Goal: Task Accomplishment & Management: Manage account settings

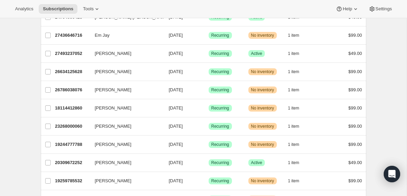
scroll to position [569, 0]
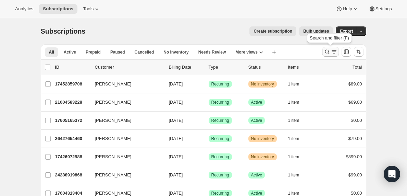
click at [331, 53] on icon "Search and filter results" at bounding box center [334, 51] width 7 height 7
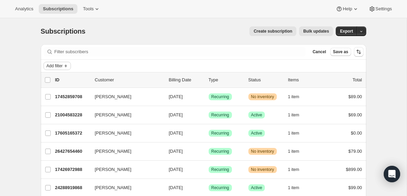
click at [59, 66] on span "Add filter" at bounding box center [55, 65] width 16 height 5
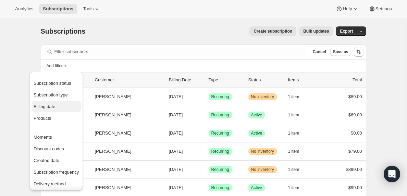
click at [50, 107] on span "Billing date" at bounding box center [45, 106] width 22 height 5
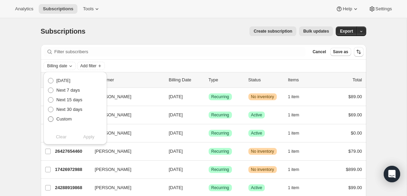
click at [50, 120] on span at bounding box center [50, 118] width 5 height 5
click at [48, 116] on input "Custom" at bounding box center [48, 116] width 0 height 0
radio input "true"
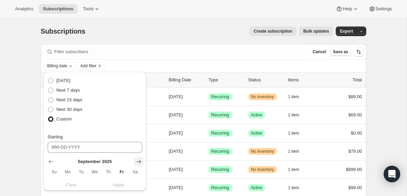
click at [137, 161] on icon "Show next month, October 2025" at bounding box center [138, 161] width 7 height 7
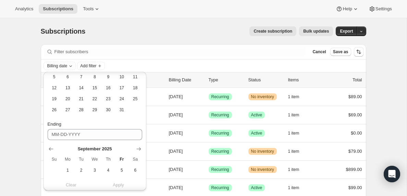
scroll to position [130, 0]
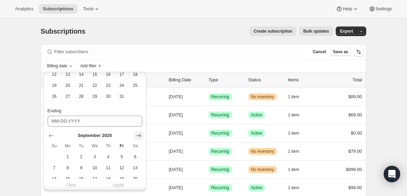
click at [138, 134] on icon "Show next month, October 2025" at bounding box center [138, 135] width 7 height 7
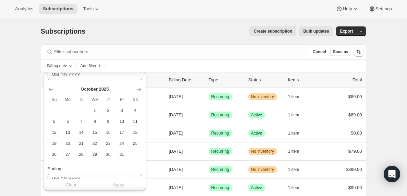
scroll to position [62, 0]
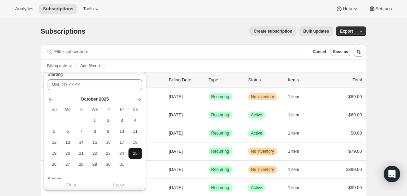
click at [134, 153] on span "25" at bounding box center [135, 152] width 8 height 5
type input "[DATE]"
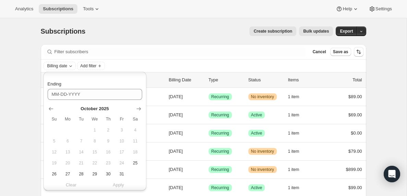
scroll to position [172, 0]
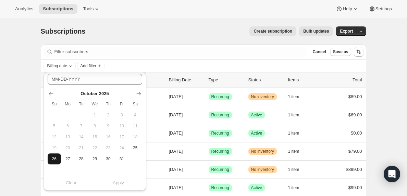
click at [53, 160] on span "26" at bounding box center [54, 158] width 8 height 5
type input "[DATE]"
click at [119, 183] on span "Apply" at bounding box center [118, 182] width 11 height 7
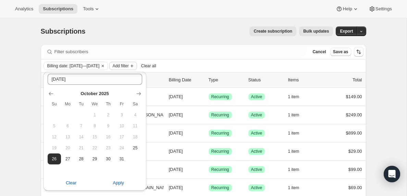
click at [128, 67] on span "Add filter" at bounding box center [120, 65] width 16 height 5
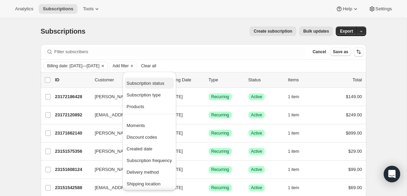
click at [148, 84] on span "Subscription status" at bounding box center [146, 83] width 38 height 5
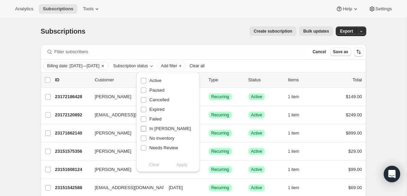
click at [143, 129] on input "In [PERSON_NAME]" at bounding box center [143, 128] width 5 height 5
checkbox input "true"
click at [184, 167] on span "Apply" at bounding box center [181, 164] width 11 height 7
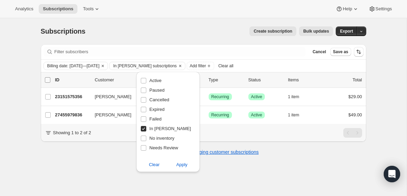
click at [48, 81] on input "0 selected" at bounding box center [47, 79] width 5 height 5
checkbox input "true"
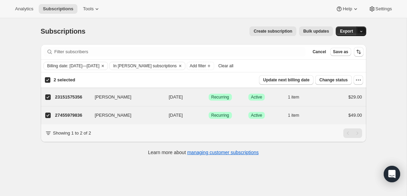
click at [362, 32] on icon "button" at bounding box center [361, 31] width 4 height 4
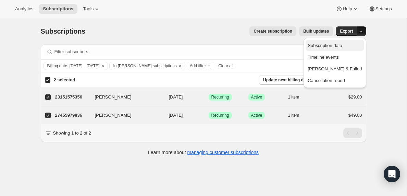
click at [338, 46] on span "Subscription data" at bounding box center [325, 45] width 34 height 5
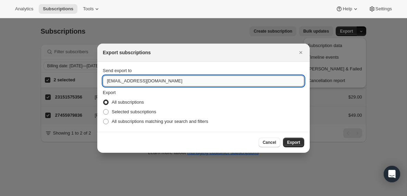
click at [123, 82] on input "[EMAIL_ADDRESS][DOMAIN_NAME]" at bounding box center [203, 80] width 201 height 11
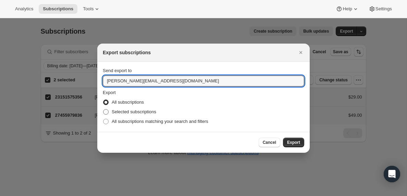
type input "[PERSON_NAME][EMAIL_ADDRESS][DOMAIN_NAME]"
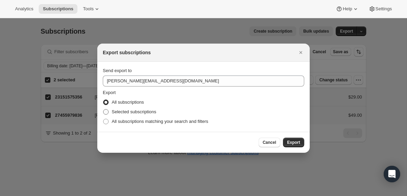
click at [106, 111] on span ":r6:" at bounding box center [105, 111] width 5 height 5
click at [103, 109] on input "Selected subscriptions" at bounding box center [103, 109] width 0 height 0
radio input "true"
click at [294, 144] on span "Export" at bounding box center [293, 141] width 13 height 5
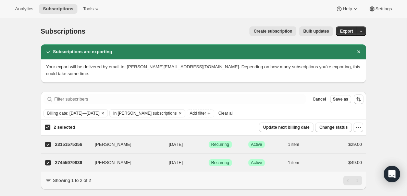
click at [233, 113] on span "Clear all" at bounding box center [225, 112] width 15 height 5
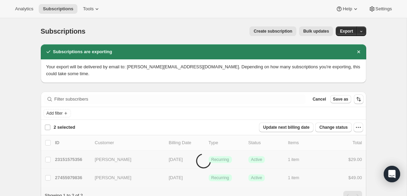
checkbox input "false"
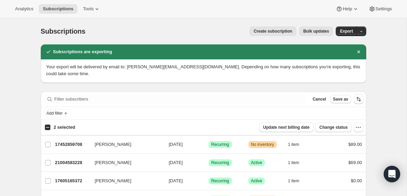
click at [48, 127] on input "2 selected" at bounding box center [47, 126] width 5 height 5
checkbox input "true"
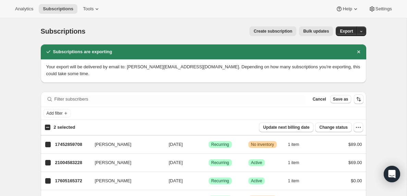
checkbox input "true"
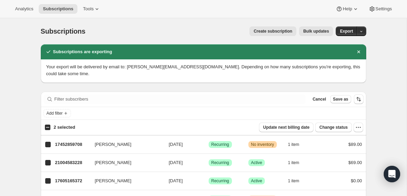
checkbox input "true"
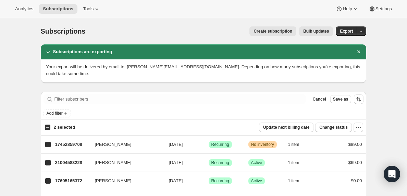
checkbox input "true"
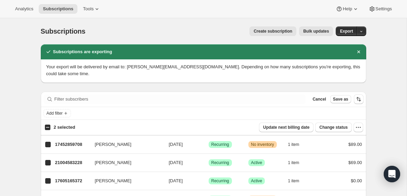
checkbox input "true"
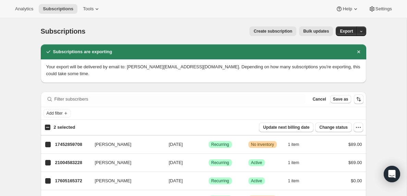
checkbox input "true"
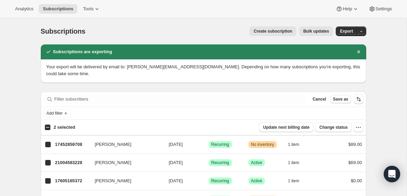
checkbox input "true"
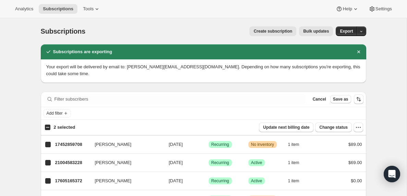
checkbox input "true"
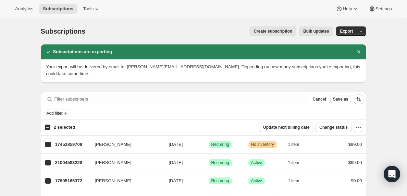
checkbox input "true"
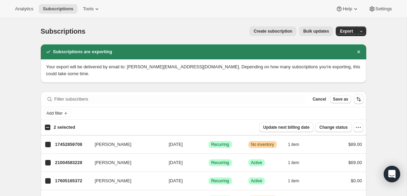
checkbox input "true"
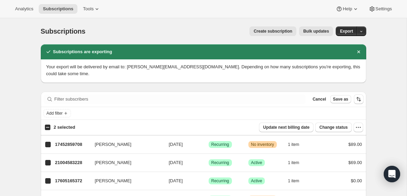
checkbox input "true"
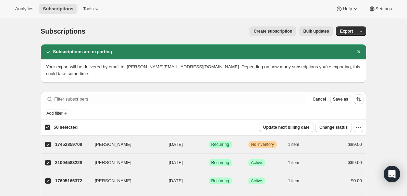
click at [48, 127] on input "50 selected" at bounding box center [47, 126] width 5 height 5
checkbox input "false"
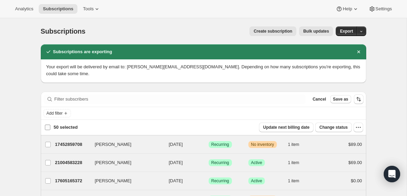
checkbox input "false"
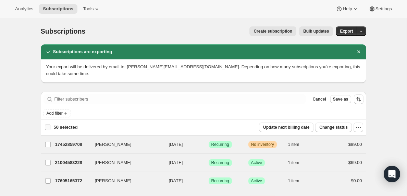
checkbox input "false"
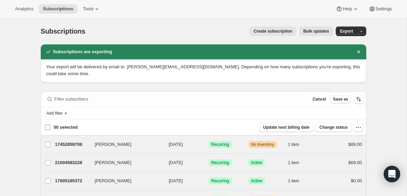
checkbox input "false"
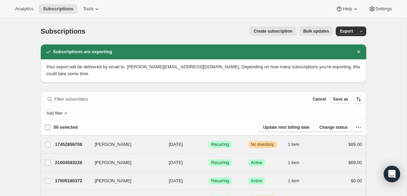
checkbox input "false"
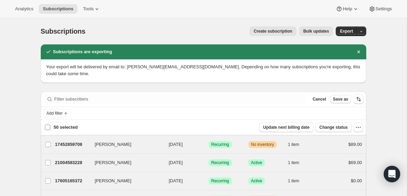
checkbox input "false"
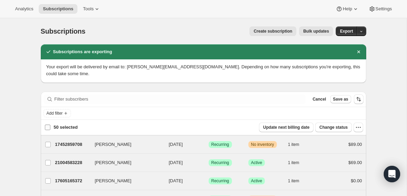
checkbox input "false"
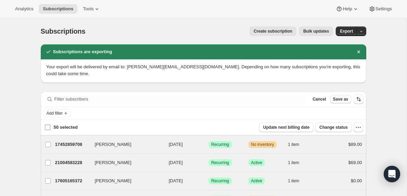
checkbox input "false"
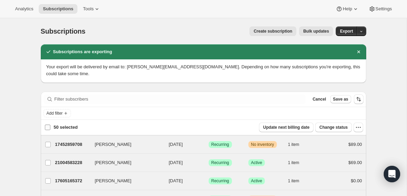
checkbox input "false"
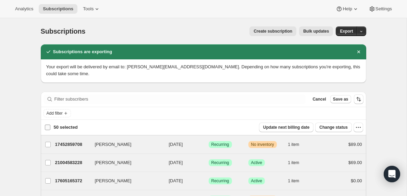
checkbox input "false"
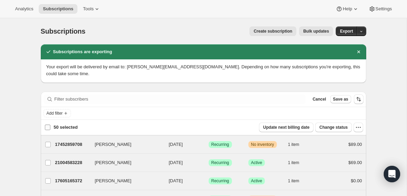
checkbox input "false"
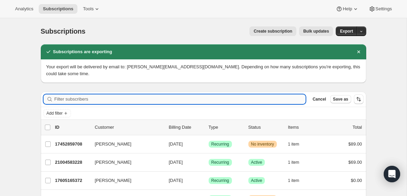
click at [85, 101] on input "Filter subscribers" at bounding box center [179, 99] width 251 height 10
paste input "[EMAIL_ADDRESS][DOMAIN_NAME]"
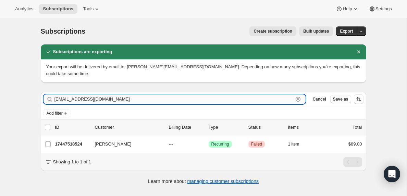
click at [115, 97] on input "[EMAIL_ADDRESS][DOMAIN_NAME]" at bounding box center [173, 99] width 239 height 10
paste input "[EMAIL_ADDRESS][DOMAIN_NAME]"
type input "[EMAIL_ADDRESS][DOMAIN_NAME]"
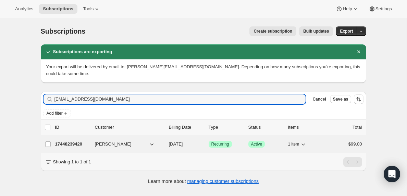
click at [70, 144] on p "17448239420" at bounding box center [72, 143] width 34 height 7
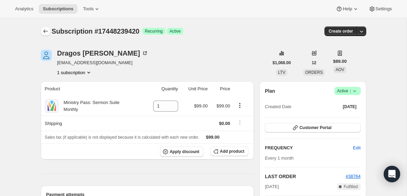
click at [45, 30] on icon "Subscriptions" at bounding box center [45, 31] width 7 height 7
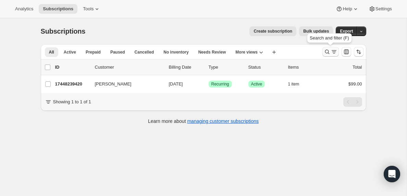
click at [335, 52] on icon "Search and filter results" at bounding box center [334, 51] width 7 height 7
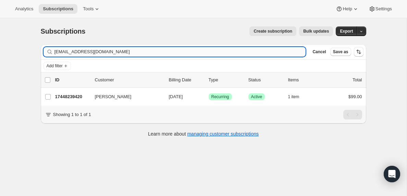
click at [88, 49] on input "[EMAIL_ADDRESS][DOMAIN_NAME]" at bounding box center [179, 52] width 251 height 10
type input "[EMAIL_ADDRESS][DOMAIN_NAME]"
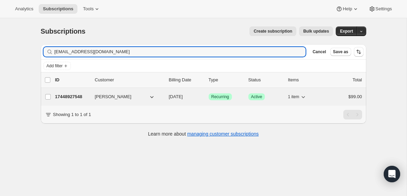
click at [69, 97] on p "17448927548" at bounding box center [72, 96] width 34 height 7
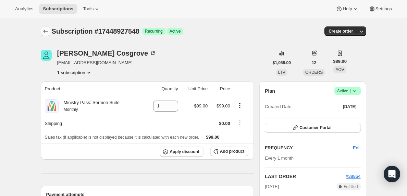
click at [45, 30] on icon "Subscriptions" at bounding box center [45, 31] width 7 height 7
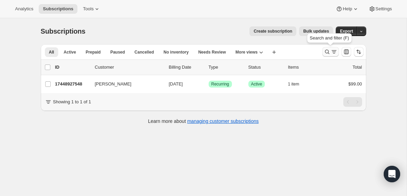
click at [331, 51] on icon "Search and filter results" at bounding box center [334, 51] width 7 height 7
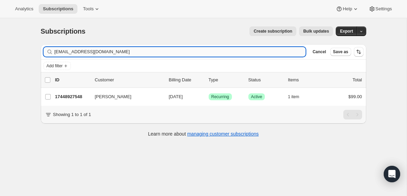
click at [104, 50] on input "[EMAIL_ADDRESS][DOMAIN_NAME]" at bounding box center [179, 52] width 251 height 10
click at [79, 48] on input "[EMAIL_ADDRESS][DOMAIN_NAME]" at bounding box center [173, 52] width 239 height 10
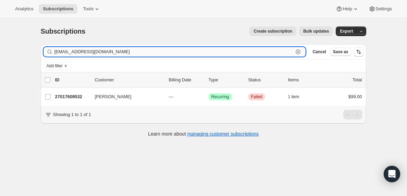
click at [79, 48] on input "[EMAIL_ADDRESS][DOMAIN_NAME]" at bounding box center [173, 52] width 239 height 10
paste input "ifyo1976"
click at [93, 52] on input "[EMAIL_ADDRESS][DOMAIN_NAME]" at bounding box center [173, 52] width 239 height 10
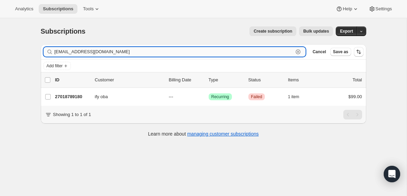
click at [93, 52] on input "[EMAIL_ADDRESS][DOMAIN_NAME]" at bounding box center [173, 52] width 239 height 10
paste input "[EMAIL_ADDRESS]"
click at [107, 52] on input "[EMAIL_ADDRESS][DOMAIN_NAME]" at bounding box center [173, 52] width 239 height 10
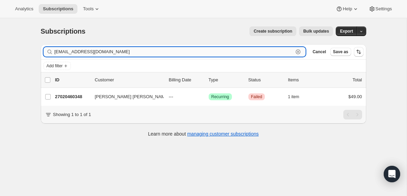
paste input "[EMAIL_ADDRESS]"
click at [103, 50] on input "[EMAIL_ADDRESS][DOMAIN_NAME]" at bounding box center [173, 52] width 239 height 10
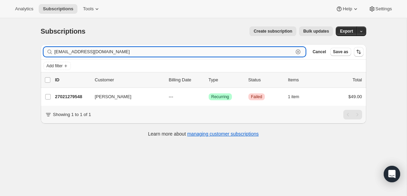
paste input "[EMAIL_ADDRESS]"
click at [80, 53] on input "[EMAIL_ADDRESS][DOMAIN_NAME]" at bounding box center [173, 52] width 239 height 10
paste input "att@faithharvestlc"
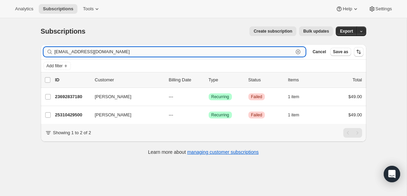
click at [127, 50] on input "[EMAIL_ADDRESS][DOMAIN_NAME]" at bounding box center [173, 52] width 239 height 10
paste input "[DEMOGRAPHIC_DATA]"
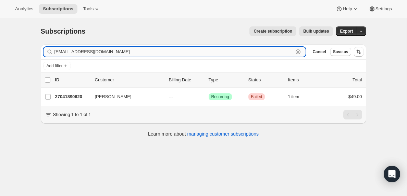
click at [67, 54] on input "[EMAIL_ADDRESS][DOMAIN_NAME]" at bounding box center [173, 52] width 239 height 10
paste input "[EMAIL_ADDRESS]"
click at [101, 51] on input "[EMAIL_ADDRESS][DOMAIN_NAME]" at bounding box center [173, 52] width 239 height 10
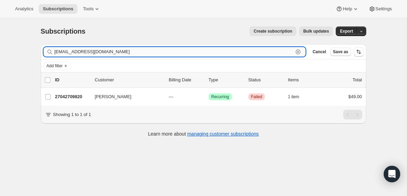
click at [101, 51] on input "[EMAIL_ADDRESS][DOMAIN_NAME]" at bounding box center [173, 52] width 239 height 10
paste input "[PERSON_NAME][EMAIL_ADDRESS][DOMAIN_NAME]"
click at [83, 52] on input "[PERSON_NAME][EMAIL_ADDRESS][DOMAIN_NAME]" at bounding box center [173, 52] width 239 height 10
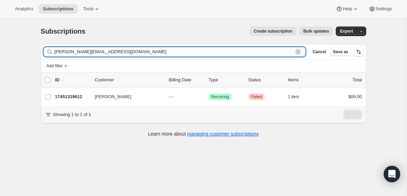
click at [83, 52] on input "[PERSON_NAME][EMAIL_ADDRESS][DOMAIN_NAME]" at bounding box center [173, 52] width 239 height 10
paste input "[PERSON_NAME][EMAIL_ADDRESS][DOMAIN_NAME]"
click at [110, 51] on input "[PERSON_NAME][EMAIL_ADDRESS][DOMAIN_NAME]" at bounding box center [173, 52] width 239 height 10
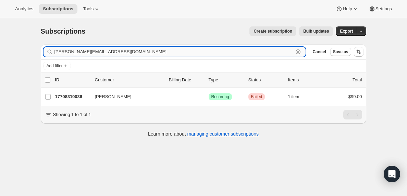
paste input "[EMAIL_ADDRESS]"
click at [133, 52] on input "[EMAIL_ADDRESS][DOMAIN_NAME]" at bounding box center [173, 52] width 239 height 10
paste input "ryannorton47"
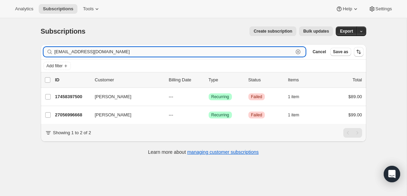
click at [111, 52] on input "[EMAIL_ADDRESS][DOMAIN_NAME]" at bounding box center [173, 52] width 239 height 10
paste input "nicholasdavis74@hot"
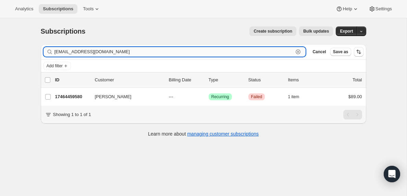
click at [80, 53] on input "[EMAIL_ADDRESS][DOMAIN_NAME]" at bounding box center [173, 52] width 239 height 10
paste input "[PERSON_NAME][EMAIL_ADDRESS][DOMAIN_NAME]"
click at [83, 52] on input "[PERSON_NAME][EMAIL_ADDRESS][DOMAIN_NAME]" at bounding box center [173, 52] width 239 height 10
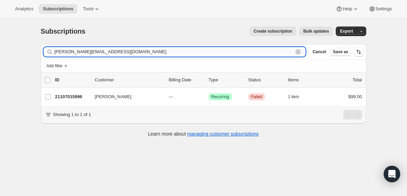
click at [83, 52] on input "[PERSON_NAME][EMAIL_ADDRESS][DOMAIN_NAME]" at bounding box center [173, 52] width 239 height 10
paste input "[EMAIL_ADDRESS][DOMAIN_NAME]"
type input "[EMAIL_ADDRESS][DOMAIN_NAME]"
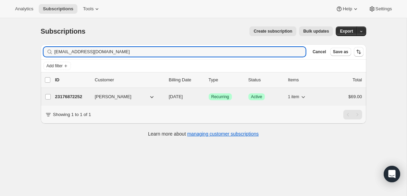
click at [62, 97] on p "23176872252" at bounding box center [72, 96] width 34 height 7
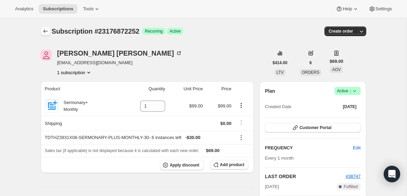
click at [46, 30] on icon "Subscriptions" at bounding box center [45, 31] width 7 height 7
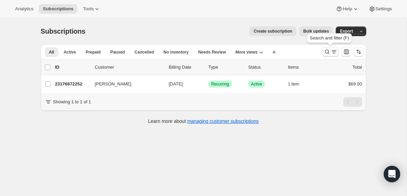
click at [332, 52] on icon "Search and filter results" at bounding box center [334, 51] width 7 height 7
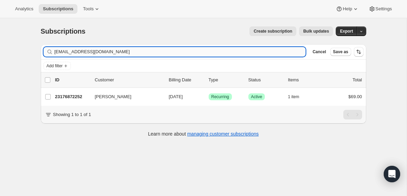
click at [109, 52] on input "[EMAIL_ADDRESS][DOMAIN_NAME]" at bounding box center [179, 52] width 251 height 10
click at [92, 54] on input "[EMAIL_ADDRESS][DOMAIN_NAME]" at bounding box center [173, 52] width 239 height 10
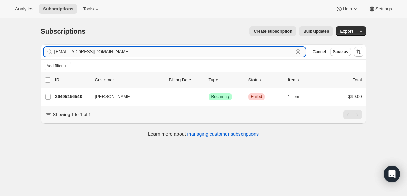
click at [92, 54] on input "[EMAIL_ADDRESS][DOMAIN_NAME]" at bounding box center [173, 52] width 239 height 10
paste input "[EMAIL_ADDRESS][DOMAIN_NAME]"
click at [114, 52] on input "[EMAIL_ADDRESS][DOMAIN_NAME]" at bounding box center [173, 52] width 239 height 10
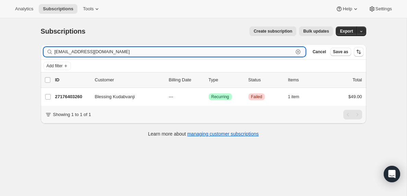
click at [114, 52] on input "[EMAIL_ADDRESS][DOMAIN_NAME]" at bounding box center [173, 52] width 239 height 10
paste input "[EMAIL_ADDRESS][DOMAIN_NAME]"
click at [100, 53] on input "[EMAIL_ADDRESS][DOMAIN_NAME]" at bounding box center [173, 52] width 239 height 10
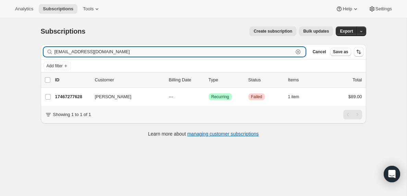
click at [100, 53] on input "[EMAIL_ADDRESS][DOMAIN_NAME]" at bounding box center [173, 52] width 239 height 10
paste input "[EMAIL_ADDRESS]"
click at [71, 53] on input "[EMAIL_ADDRESS][DOMAIN_NAME]" at bounding box center [173, 52] width 239 height 10
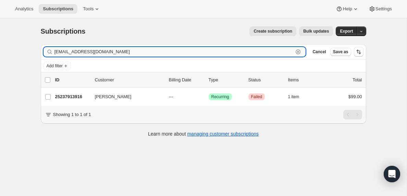
click at [71, 53] on input "[EMAIL_ADDRESS][DOMAIN_NAME]" at bounding box center [173, 52] width 239 height 10
paste input "[PERSON_NAME]@[PERSON_NAME]"
type input "[PERSON_NAME][EMAIL_ADDRESS][PERSON_NAME][DOMAIN_NAME]"
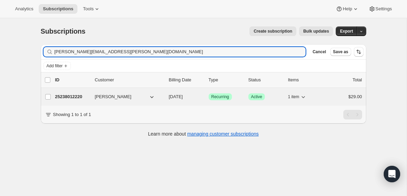
click at [69, 97] on p "25238012220" at bounding box center [72, 96] width 34 height 7
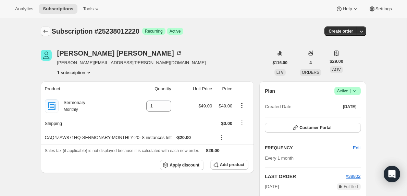
click at [45, 29] on icon "Subscriptions" at bounding box center [45, 31] width 7 height 7
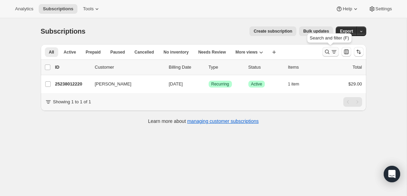
click at [333, 52] on icon "Search and filter results" at bounding box center [334, 51] width 7 height 7
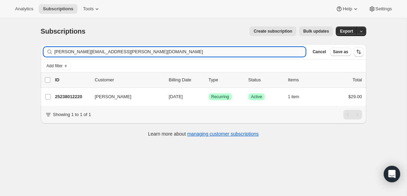
click at [103, 50] on input "[PERSON_NAME][EMAIL_ADDRESS][PERSON_NAME][DOMAIN_NAME]" at bounding box center [179, 52] width 251 height 10
click at [82, 50] on input "[EMAIL_ADDRESS][DOMAIN_NAME]" at bounding box center [173, 52] width 239 height 10
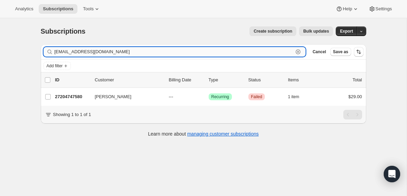
click at [82, 50] on input "[EMAIL_ADDRESS][DOMAIN_NAME]" at bounding box center [173, 52] width 239 height 10
paste input "icr244"
click at [80, 51] on input "[EMAIL_ADDRESS][DOMAIN_NAME]" at bounding box center [173, 52] width 239 height 10
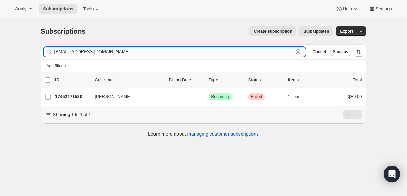
click at [80, 51] on input "[EMAIL_ADDRESS][DOMAIN_NAME]" at bounding box center [173, 52] width 239 height 10
paste input "[PERSON_NAME]"
click at [98, 52] on input "[PERSON_NAME][EMAIL_ADDRESS][DOMAIN_NAME]" at bounding box center [173, 52] width 239 height 10
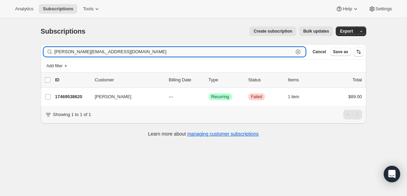
click at [98, 52] on input "[PERSON_NAME][EMAIL_ADDRESS][DOMAIN_NAME]" at bounding box center [173, 52] width 239 height 10
paste input "[EMAIL_ADDRESS][DOMAIN_NAME]"
type input "[EMAIL_ADDRESS][DOMAIN_NAME]"
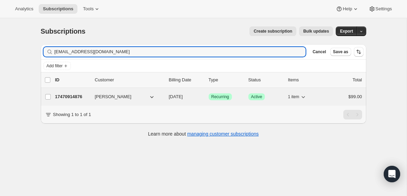
click at [76, 97] on p "17470914876" at bounding box center [72, 96] width 34 height 7
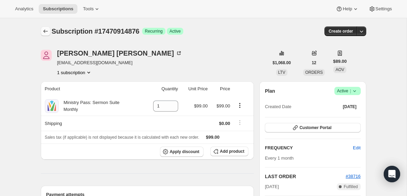
click at [44, 34] on icon "Subscriptions" at bounding box center [45, 31] width 7 height 7
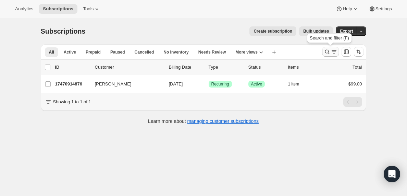
click at [334, 52] on icon "Search and filter results" at bounding box center [334, 51] width 7 height 7
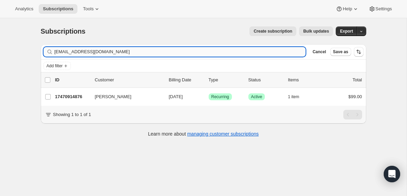
click at [111, 49] on input "[EMAIL_ADDRESS][DOMAIN_NAME]" at bounding box center [179, 52] width 251 height 10
click at [101, 52] on input "[PERSON_NAME][EMAIL_ADDRESS][DOMAIN_NAME]" at bounding box center [173, 52] width 239 height 10
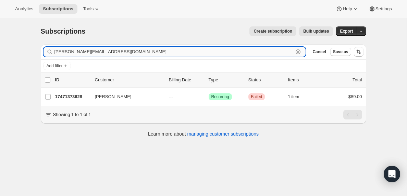
click at [101, 52] on input "[PERSON_NAME][EMAIL_ADDRESS][DOMAIN_NAME]" at bounding box center [173, 52] width 239 height 10
paste input "[DOMAIN_NAME][EMAIL_ADDRESS]"
click at [121, 52] on input "[DOMAIN_NAME][EMAIL_ADDRESS][DOMAIN_NAME]" at bounding box center [173, 52] width 239 height 10
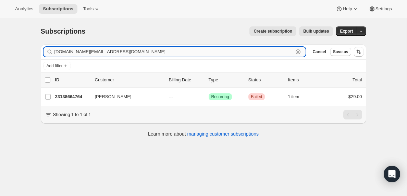
click at [121, 52] on input "[DOMAIN_NAME][EMAIL_ADDRESS][DOMAIN_NAME]" at bounding box center [173, 52] width 239 height 10
paste input "urbanomusic@live"
click at [111, 51] on input "[EMAIL_ADDRESS][DOMAIN_NAME]" at bounding box center [173, 52] width 239 height 10
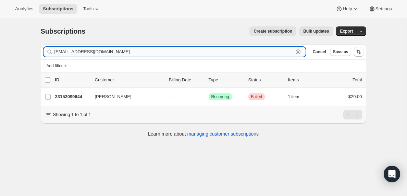
click at [111, 51] on input "[EMAIL_ADDRESS][DOMAIN_NAME]" at bounding box center [173, 52] width 239 height 10
paste input "[PERSON_NAME][EMAIL_ADDRESS][DOMAIN_NAME]"
type input "[PERSON_NAME][EMAIL_ADDRESS][DOMAIN_NAME]"
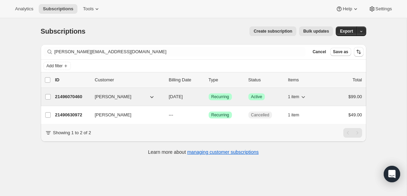
click at [73, 96] on p "21496070460" at bounding box center [72, 96] width 34 height 7
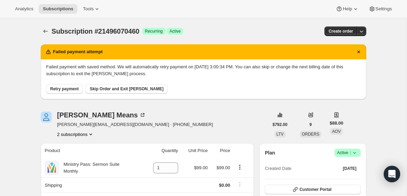
scroll to position [1, 0]
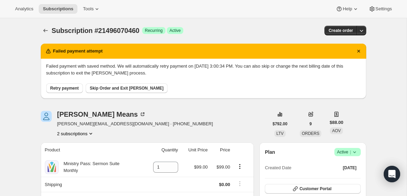
click at [93, 133] on icon "Product actions" at bounding box center [90, 133] width 7 height 7
click at [71, 147] on span "21490630972" at bounding box center [64, 146] width 27 height 5
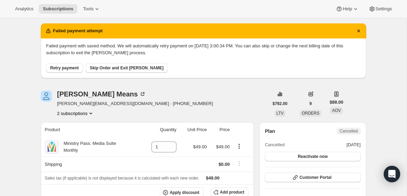
scroll to position [16, 0]
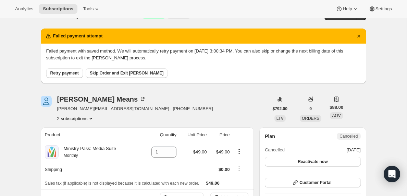
click at [94, 118] on icon "Product actions" at bounding box center [90, 118] width 7 height 7
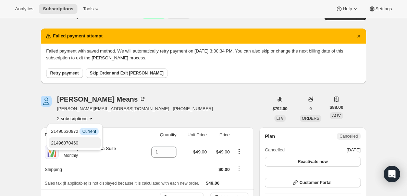
click at [72, 144] on span "21496070460" at bounding box center [64, 142] width 27 height 5
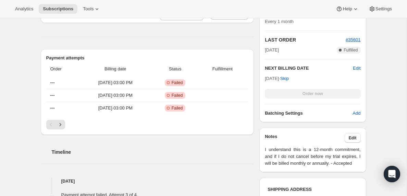
scroll to position [260, 0]
click at [60, 125] on icon "Next" at bounding box center [60, 124] width 7 height 7
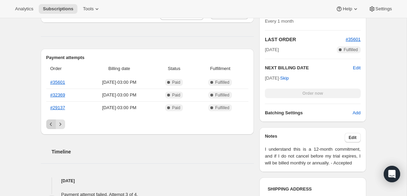
click at [50, 125] on icon "Previous" at bounding box center [51, 124] width 7 height 7
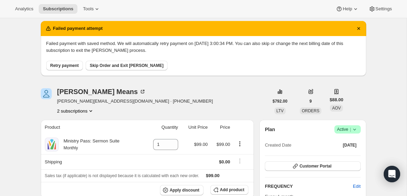
scroll to position [0, 0]
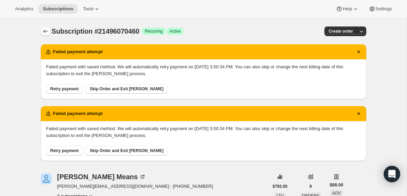
click at [43, 31] on icon "Subscriptions" at bounding box center [45, 31] width 7 height 7
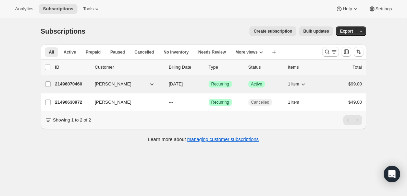
click at [80, 85] on p "21496070460" at bounding box center [72, 84] width 34 height 7
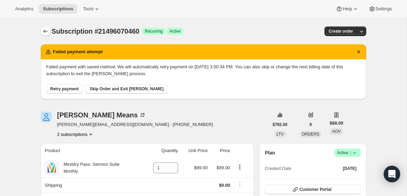
click at [44, 30] on icon "Subscriptions" at bounding box center [45, 30] width 4 height 3
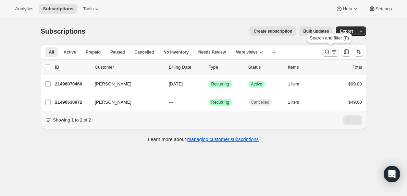
click at [332, 52] on icon "Search and filter results" at bounding box center [334, 51] width 7 height 7
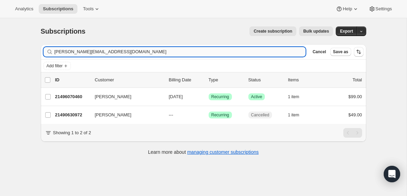
click at [73, 52] on input "[PERSON_NAME][EMAIL_ADDRESS][DOMAIN_NAME]" at bounding box center [179, 52] width 251 height 10
type input "mrshelenlfosterr@gmail.com"
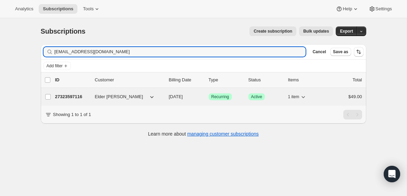
click at [68, 98] on p "27323597116" at bounding box center [72, 96] width 34 height 7
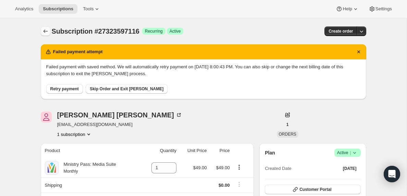
click at [44, 29] on icon "Subscriptions" at bounding box center [45, 31] width 7 height 7
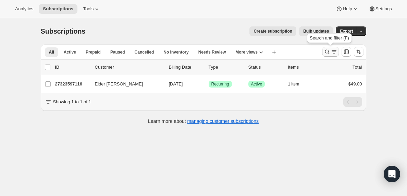
click at [333, 53] on icon "Search and filter results" at bounding box center [334, 51] width 7 height 7
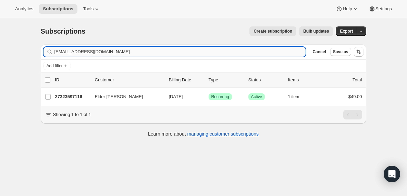
click at [111, 52] on input "mrshelenlfosterr@gmail.com" at bounding box center [179, 52] width 251 height 10
type input "bulufamily24@gmail.com"
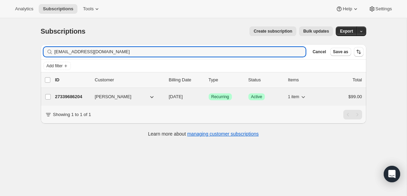
click at [61, 98] on p "27339686204" at bounding box center [72, 96] width 34 height 7
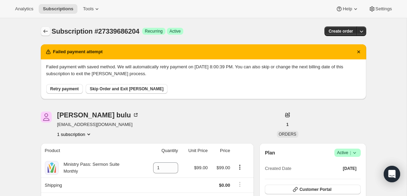
click at [48, 29] on icon "Subscriptions" at bounding box center [45, 31] width 7 height 7
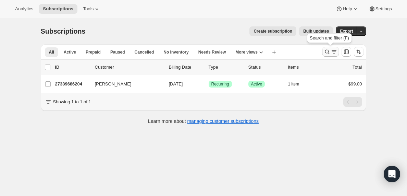
click at [334, 51] on icon "Search and filter results" at bounding box center [334, 51] width 7 height 7
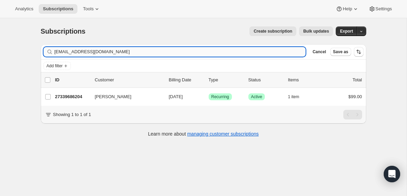
click at [130, 52] on input "bulufamily24@gmail.com" at bounding box center [179, 52] width 251 height 10
type input "shamarwilliamscare@yahoo.com"
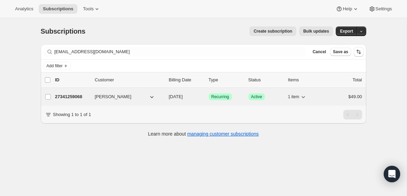
click at [76, 98] on p "27341259068" at bounding box center [72, 96] width 34 height 7
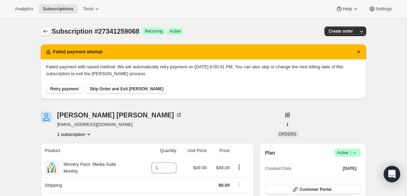
click at [45, 29] on icon "Subscriptions" at bounding box center [45, 31] width 7 height 7
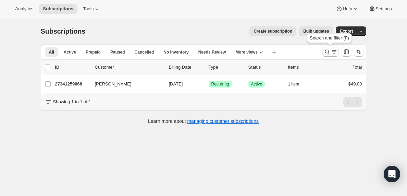
click at [332, 52] on icon "Search and filter results" at bounding box center [334, 51] width 7 height 7
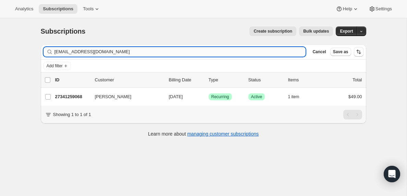
click at [110, 50] on input "shamarwilliamscare@yahoo.com" at bounding box center [179, 52] width 251 height 10
type input "davidbutts337@icloud.com"
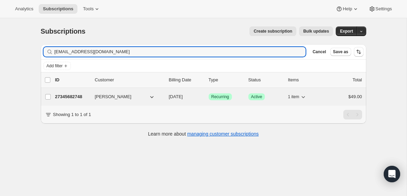
click at [75, 98] on p "27345682748" at bounding box center [72, 96] width 34 height 7
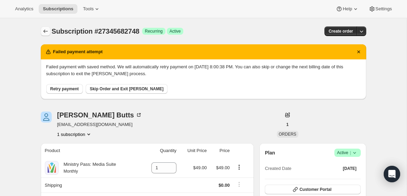
click at [46, 30] on icon "Subscriptions" at bounding box center [45, 31] width 7 height 7
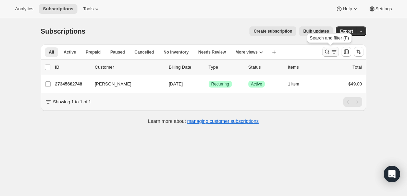
click at [332, 55] on icon "Search and filter results" at bounding box center [334, 51] width 7 height 7
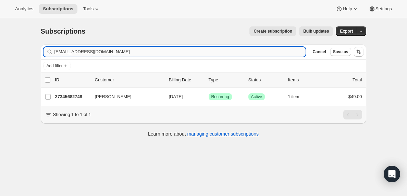
click at [104, 54] on input "davidbutts337@icloud.com" at bounding box center [179, 52] width 251 height 10
type input "johnajayi@gmail.com"
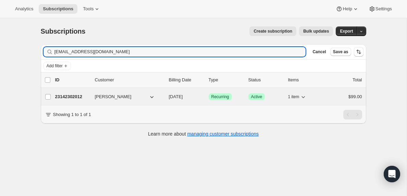
click at [68, 96] on p "23142302012" at bounding box center [72, 96] width 34 height 7
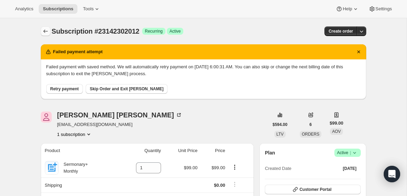
click at [45, 31] on icon "Subscriptions" at bounding box center [45, 31] width 7 height 7
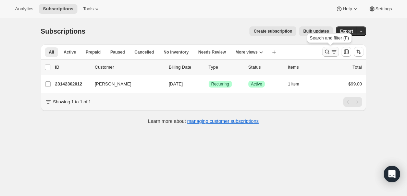
click at [333, 50] on icon "Search and filter results" at bounding box center [334, 50] width 5 height 1
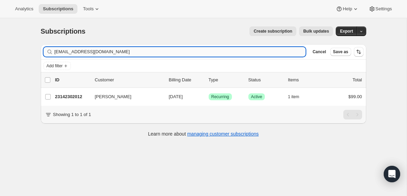
click at [108, 52] on input "johnajayi@gmail.com" at bounding box center [179, 52] width 251 height 10
type input "princessmillens@gmail.com"
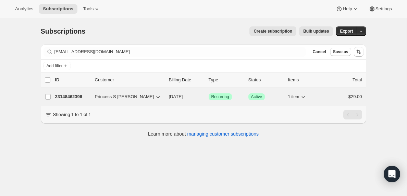
click at [80, 96] on p "23148462396" at bounding box center [72, 96] width 34 height 7
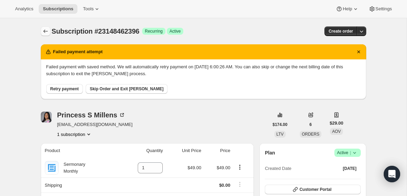
click at [45, 32] on icon "Subscriptions" at bounding box center [45, 31] width 7 height 7
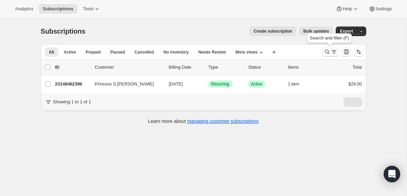
click at [332, 52] on icon "Search and filter results" at bounding box center [334, 51] width 7 height 7
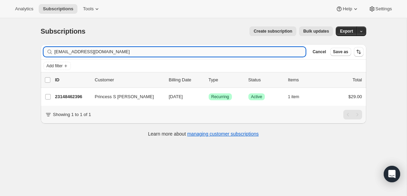
click at [84, 51] on input "princessmillens@gmail.com" at bounding box center [179, 52] width 251 height 10
type input "davidbutts337@gmail.com"
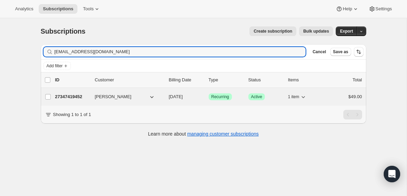
click at [71, 99] on p "27347419452" at bounding box center [72, 96] width 34 height 7
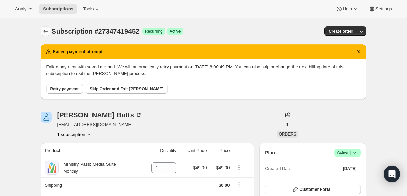
click at [45, 29] on icon "Subscriptions" at bounding box center [45, 31] width 7 height 7
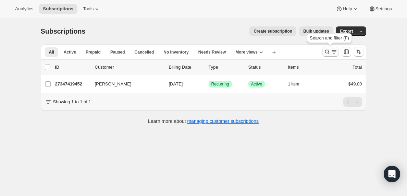
click at [333, 53] on icon "Search and filter results" at bounding box center [334, 51] width 7 height 7
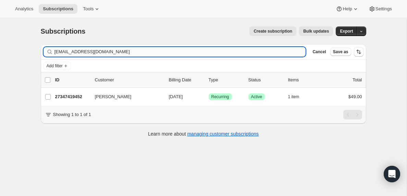
click at [134, 51] on input "davidbutts337@gmail.com" at bounding box center [179, 52] width 251 height 10
type input "arq_zunmel@outlook.com"
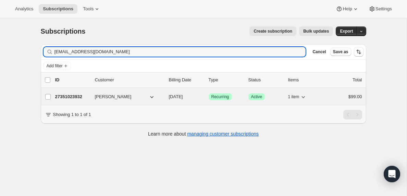
click at [70, 97] on p "27351023932" at bounding box center [72, 96] width 34 height 7
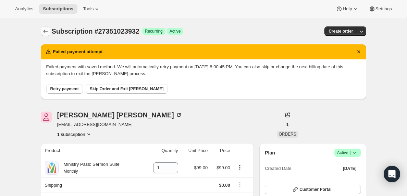
click at [44, 30] on icon "Subscriptions" at bounding box center [45, 31] width 7 height 7
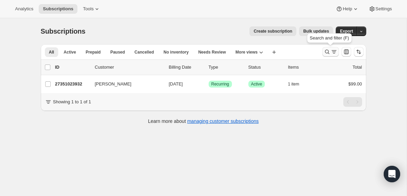
click at [333, 51] on icon "Search and filter results" at bounding box center [334, 51] width 7 height 7
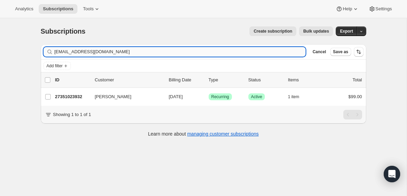
click at [112, 52] on input "arq_zunmel@outlook.com" at bounding box center [179, 52] width 251 height 10
type input "frankiaboose@gmail.com"
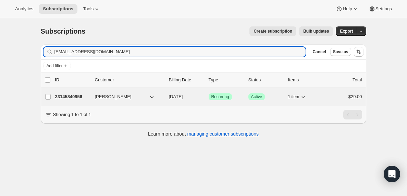
click at [69, 97] on p "23145840956" at bounding box center [72, 96] width 34 height 7
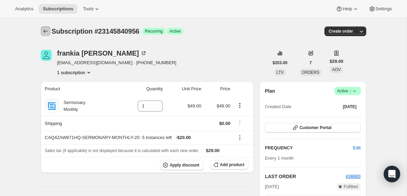
click at [45, 31] on icon "Subscriptions" at bounding box center [45, 31] width 7 height 7
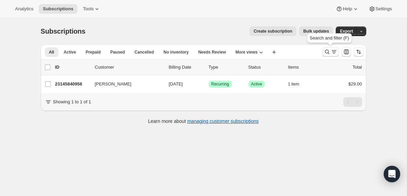
click at [331, 52] on icon "Search and filter results" at bounding box center [334, 51] width 7 height 7
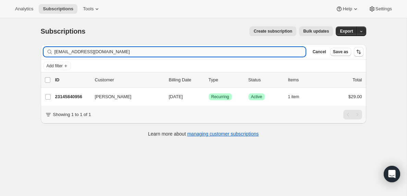
click at [94, 51] on input "frankiaboose@gmail.com" at bounding box center [179, 52] width 251 height 10
type input "ldavenport@adi.msstate.edu"
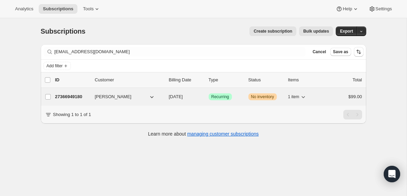
click at [68, 96] on p "27366949180" at bounding box center [72, 96] width 34 height 7
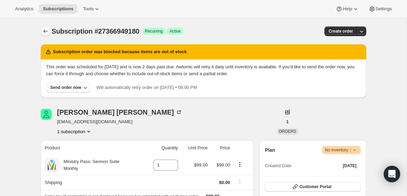
click at [44, 33] on icon "Subscriptions" at bounding box center [45, 31] width 7 height 7
